Goal: Task Accomplishment & Management: Use online tool/utility

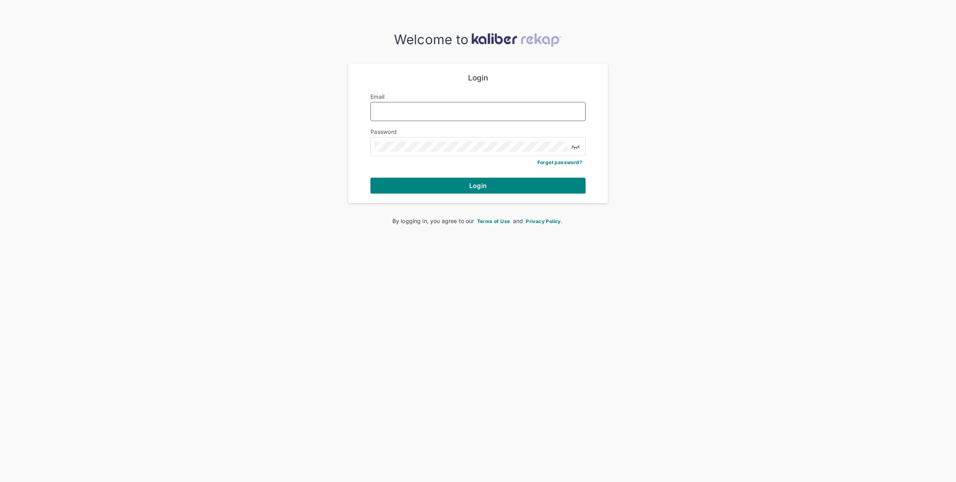
type input "**********"
click at [431, 194] on div "**********" at bounding box center [478, 133] width 234 height 139
click at [429, 188] on button "Login" at bounding box center [478, 186] width 215 height 16
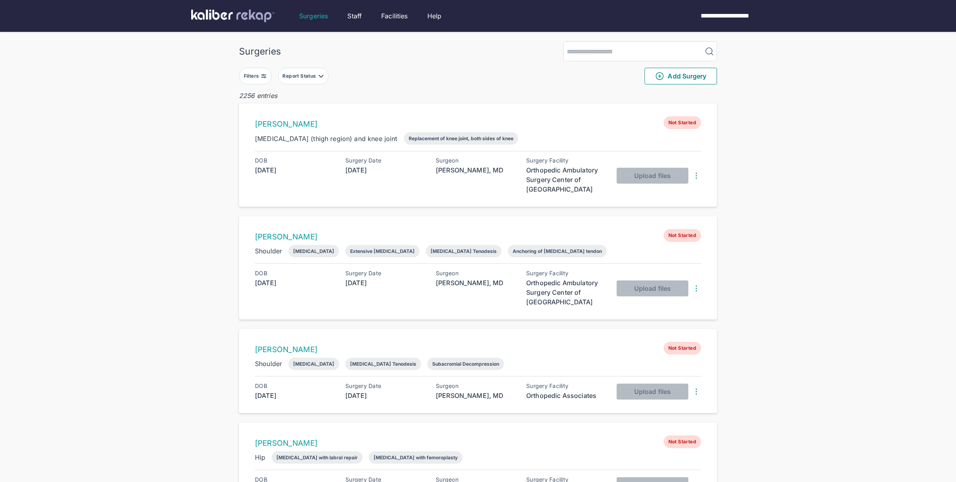
click at [247, 82] on button "Filters" at bounding box center [255, 76] width 33 height 17
click at [275, 175] on input "text" at bounding box center [272, 177] width 46 height 10
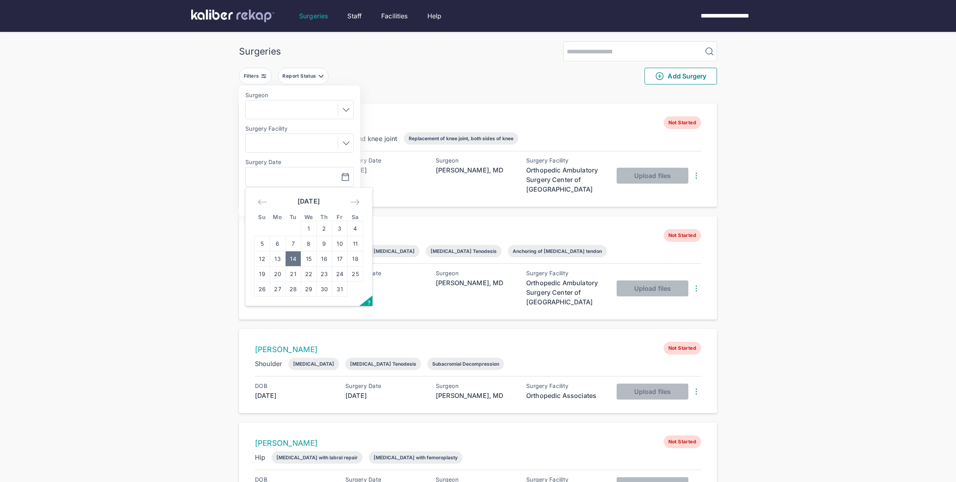
click at [287, 261] on td "14" at bounding box center [294, 258] width 16 height 15
type input "**********"
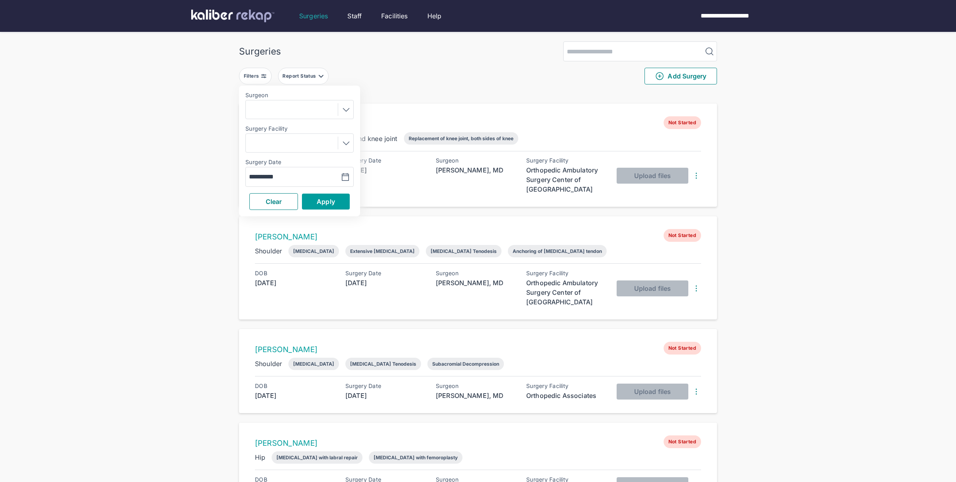
click at [321, 204] on span "Apply" at bounding box center [326, 202] width 18 height 8
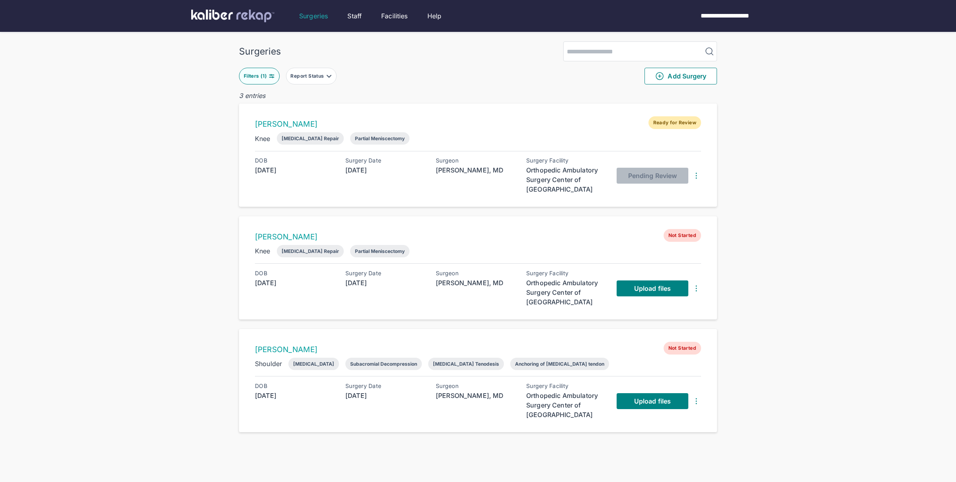
click at [761, 295] on div "Surgeries Filters ( 1 ) Report Status Add Surgery 3 entries Blake Ingrassia Rea…" at bounding box center [478, 257] width 956 height 514
click at [776, 276] on div "Surgeries Filters ( 1 ) Report Status Add Surgery 3 entries Blake Ingrassia Rea…" at bounding box center [478, 257] width 956 height 514
drag, startPoint x: 662, startPoint y: 279, endPoint x: 655, endPoint y: 288, distance: 11.1
click at [662, 279] on div "Upload files" at bounding box center [659, 288] width 84 height 37
click at [655, 287] on span "Upload files" at bounding box center [652, 288] width 37 height 8
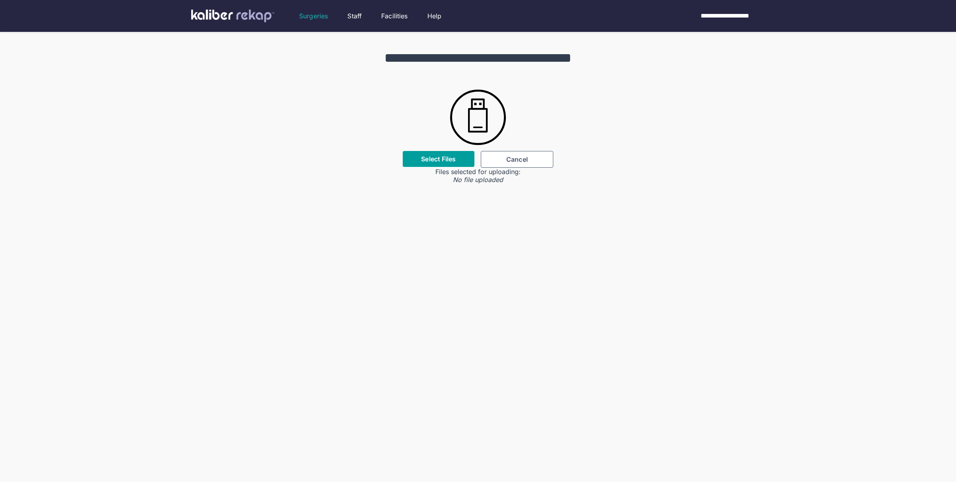
click at [418, 153] on div "Select Files" at bounding box center [439, 159] width 72 height 16
click at [422, 156] on label "Select Files" at bounding box center [438, 159] width 35 height 8
click at [0, 0] on input "Select Files" at bounding box center [0, 0] width 0 height 0
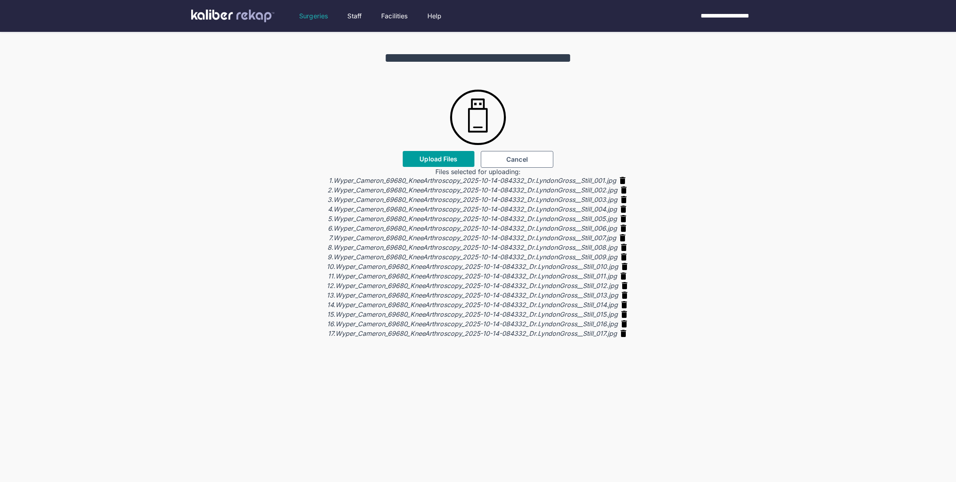
click at [465, 162] on button "Upload Files" at bounding box center [439, 159] width 72 height 16
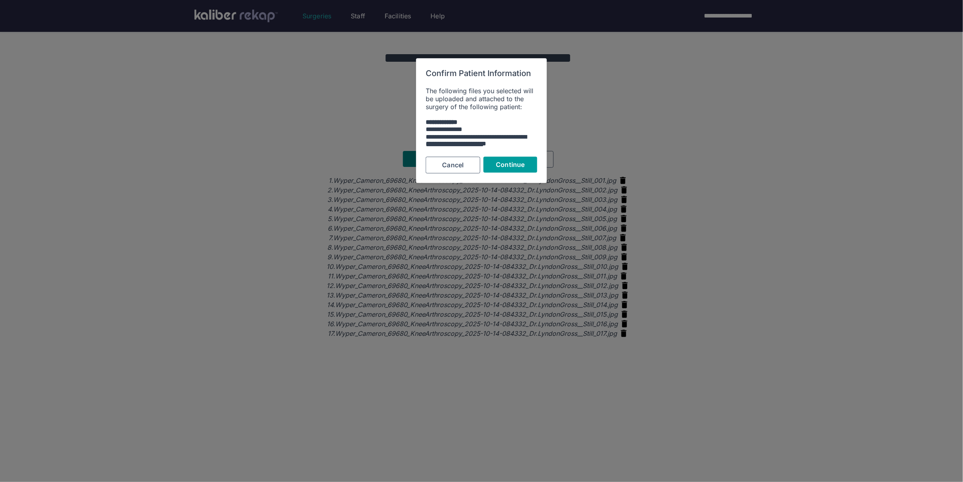
click at [517, 163] on span "Continue" at bounding box center [510, 165] width 29 height 8
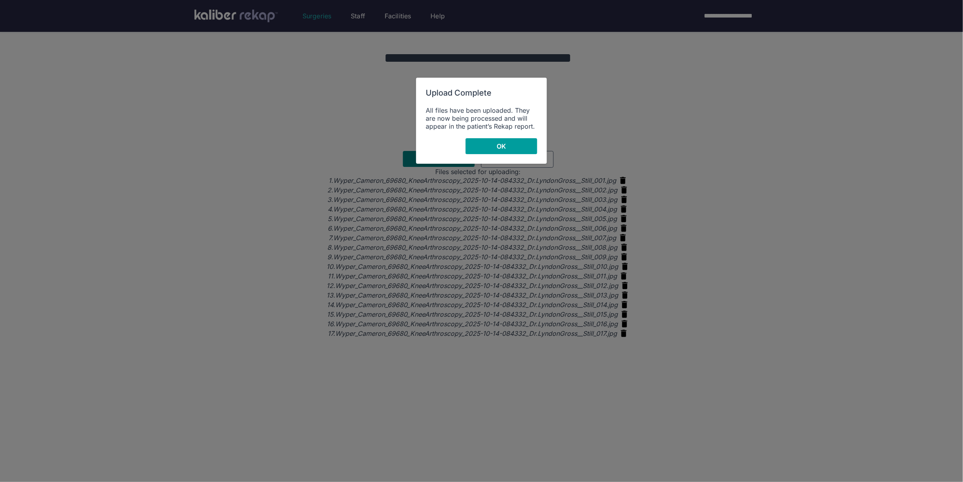
click at [506, 149] on span "OK" at bounding box center [500, 146] width 9 height 8
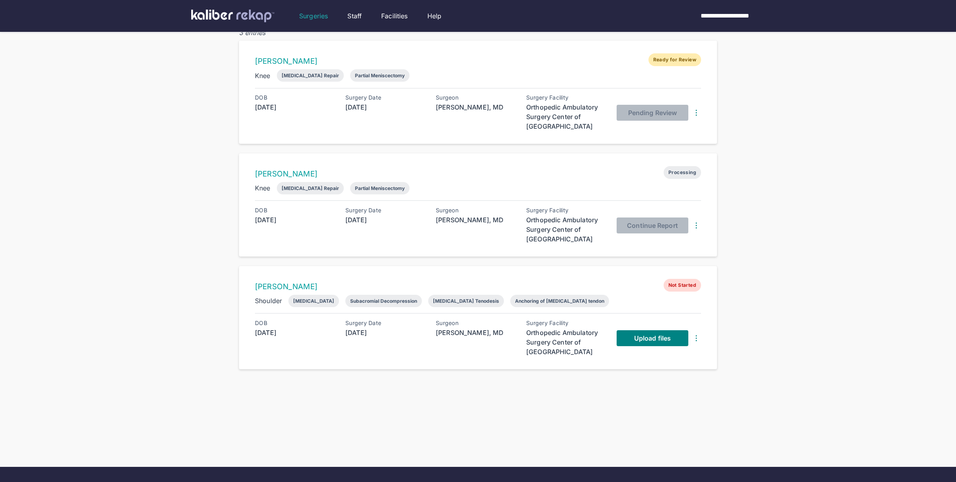
scroll to position [54, 0]
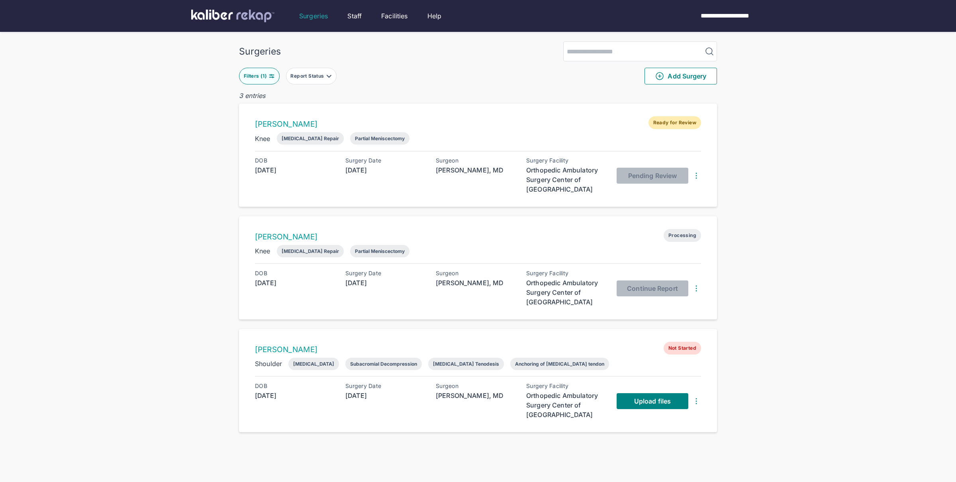
click at [774, 123] on div "Surgeries Filters ( 1 ) Report Status Add Surgery 3 entries Blake Ingrassia Rea…" at bounding box center [478, 257] width 956 height 514
click at [808, 245] on div "Surgeries Filters ( 1 ) Report Status Add Surgery 3 entries Blake Ingrassia Rea…" at bounding box center [478, 257] width 957 height 514
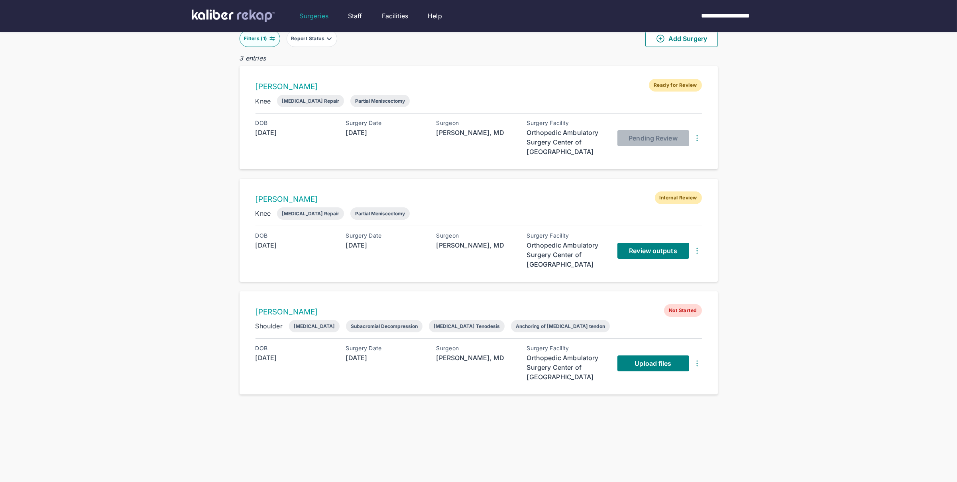
scroll to position [82, 0]
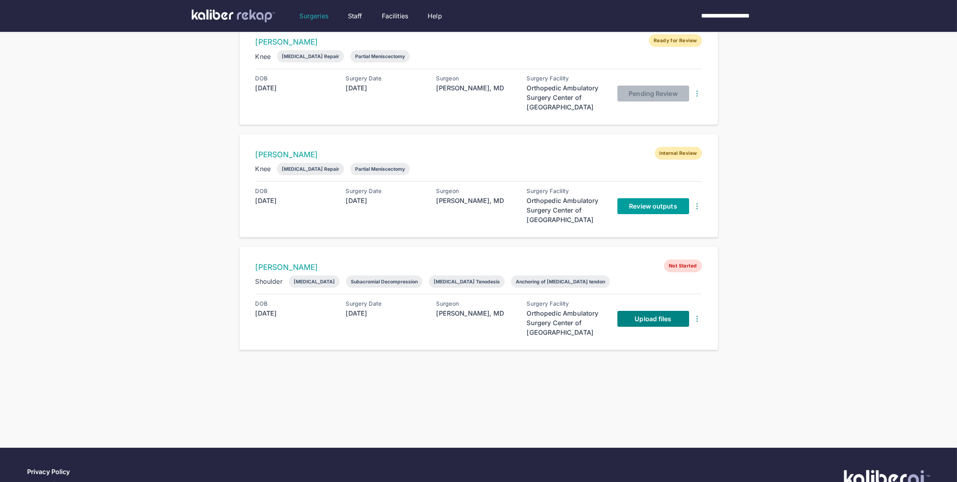
click at [646, 199] on link "Review outputs" at bounding box center [653, 206] width 72 height 16
